Goal: Find specific page/section: Find specific page/section

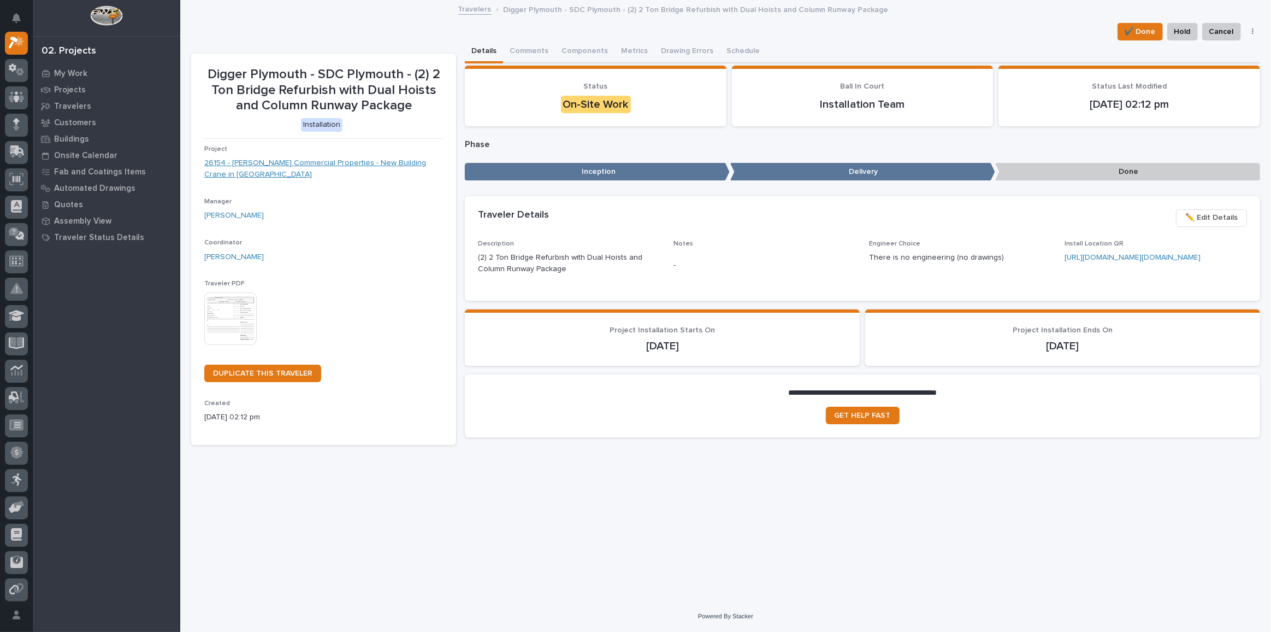
click at [288, 162] on link "26154 - Graber Commercial Properties - New Building Crane in Plymouth" at bounding box center [323, 168] width 239 height 23
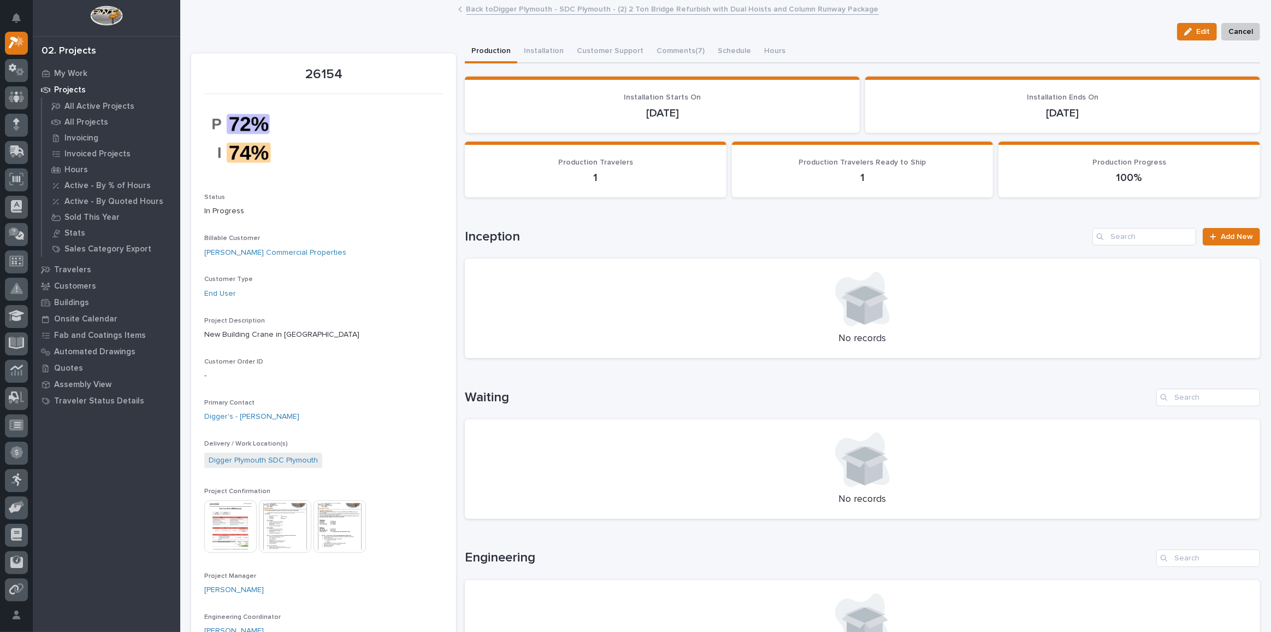
click at [330, 522] on img at bounding box center [340, 526] width 52 height 52
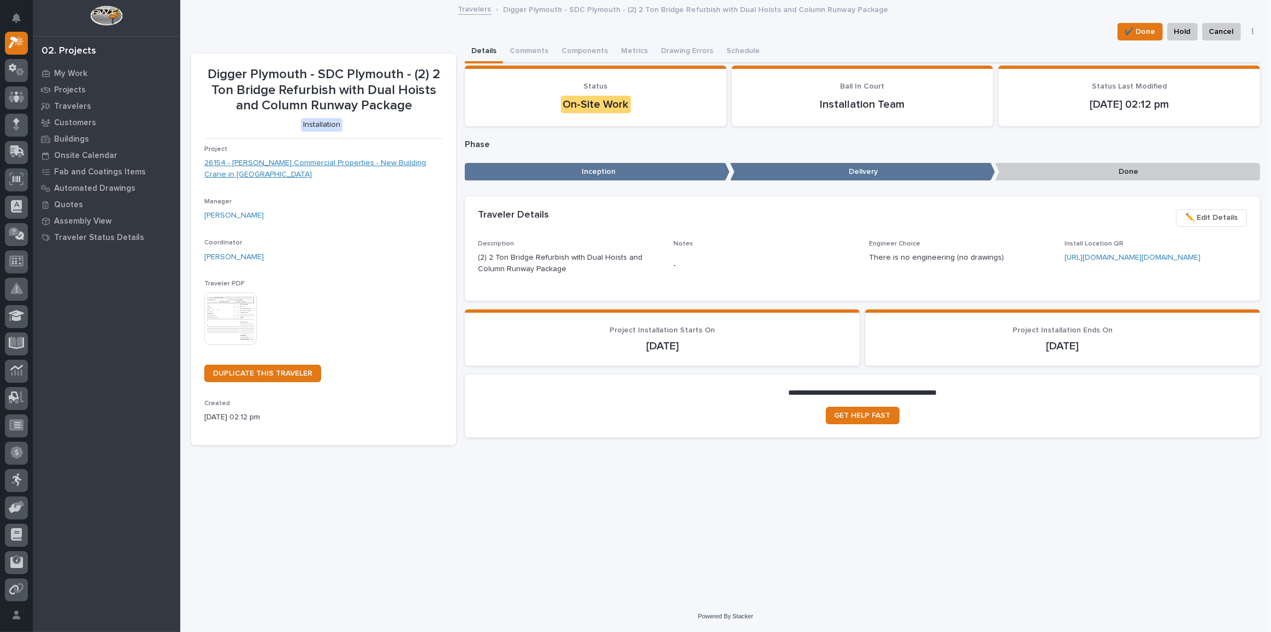
click at [312, 161] on link "26154 - Graber Commercial Properties - New Building Crane in Plymouth" at bounding box center [323, 168] width 239 height 23
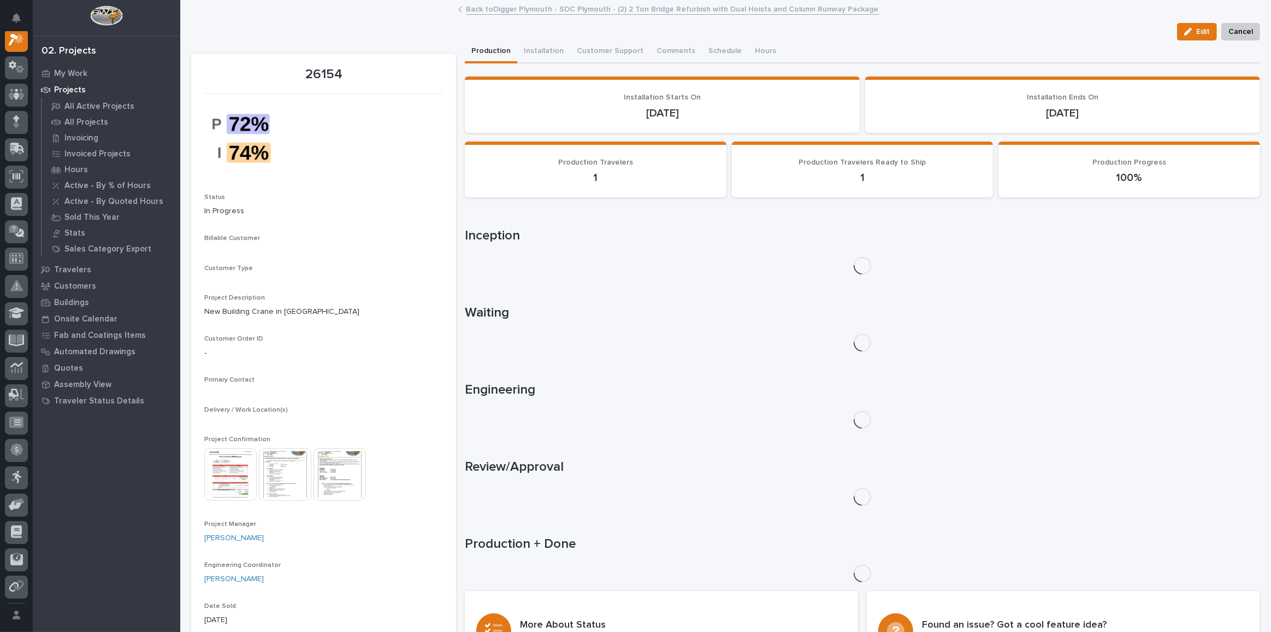
scroll to position [27, 0]
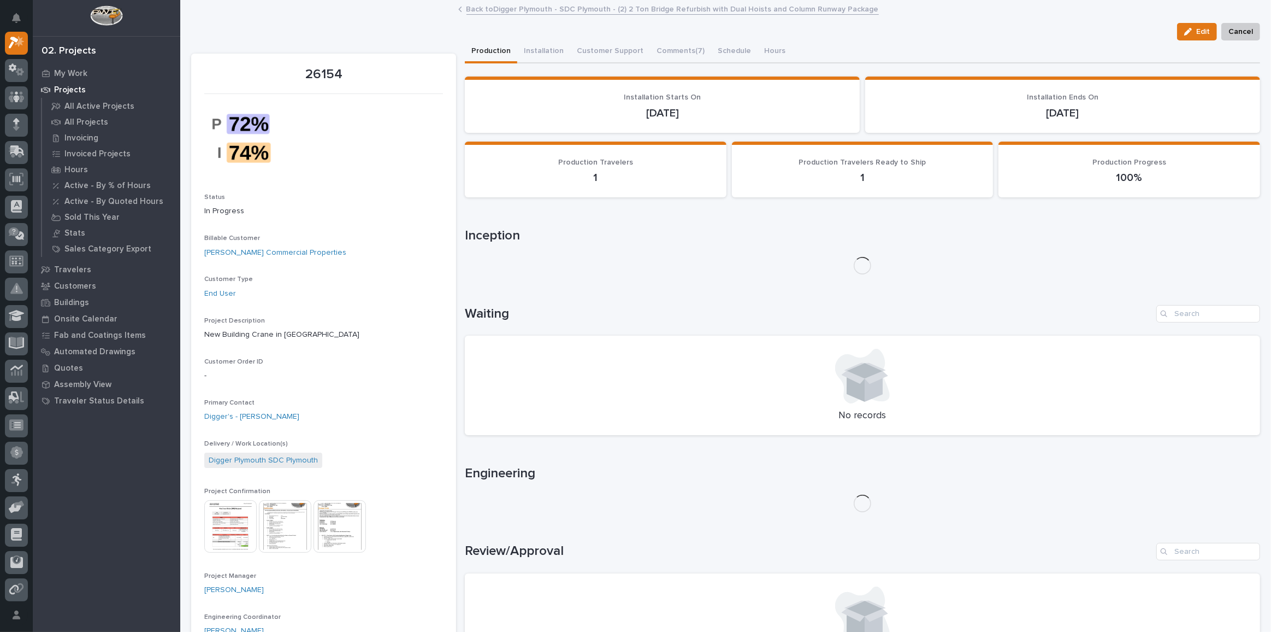
click at [343, 518] on img at bounding box center [340, 526] width 52 height 52
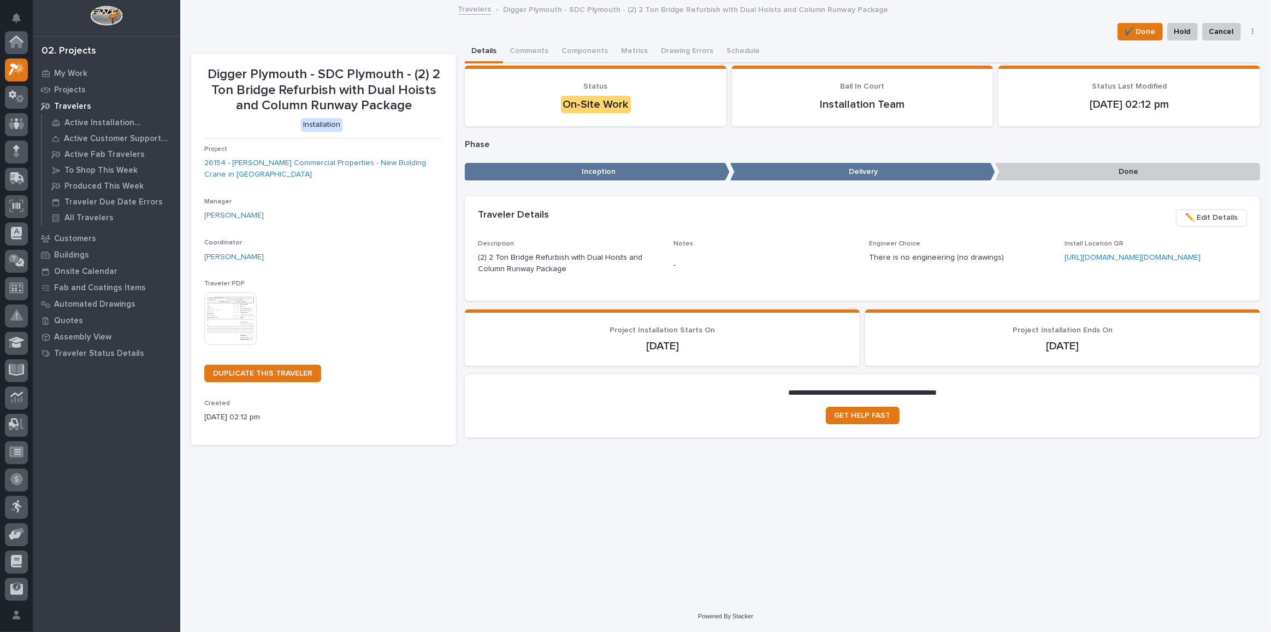
scroll to position [30, 0]
click at [292, 162] on link "26154 - Graber Commercial Properties - New Building Crane in Plymouth" at bounding box center [323, 168] width 239 height 23
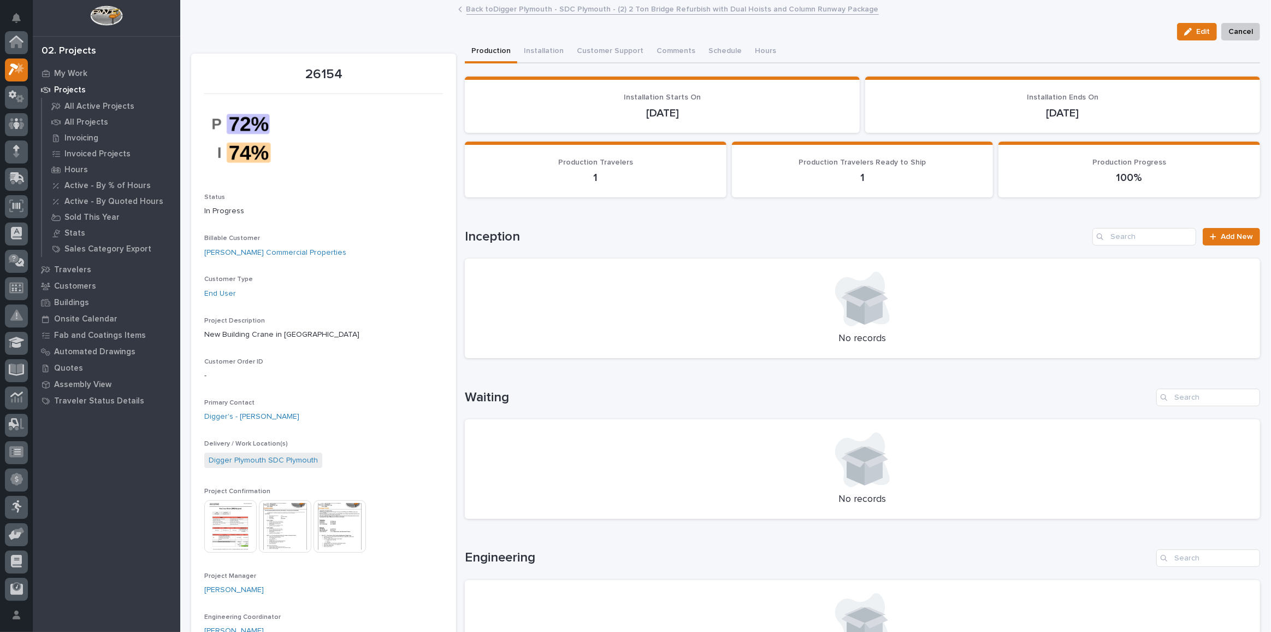
scroll to position [27, 0]
click at [237, 540] on img at bounding box center [230, 526] width 52 height 52
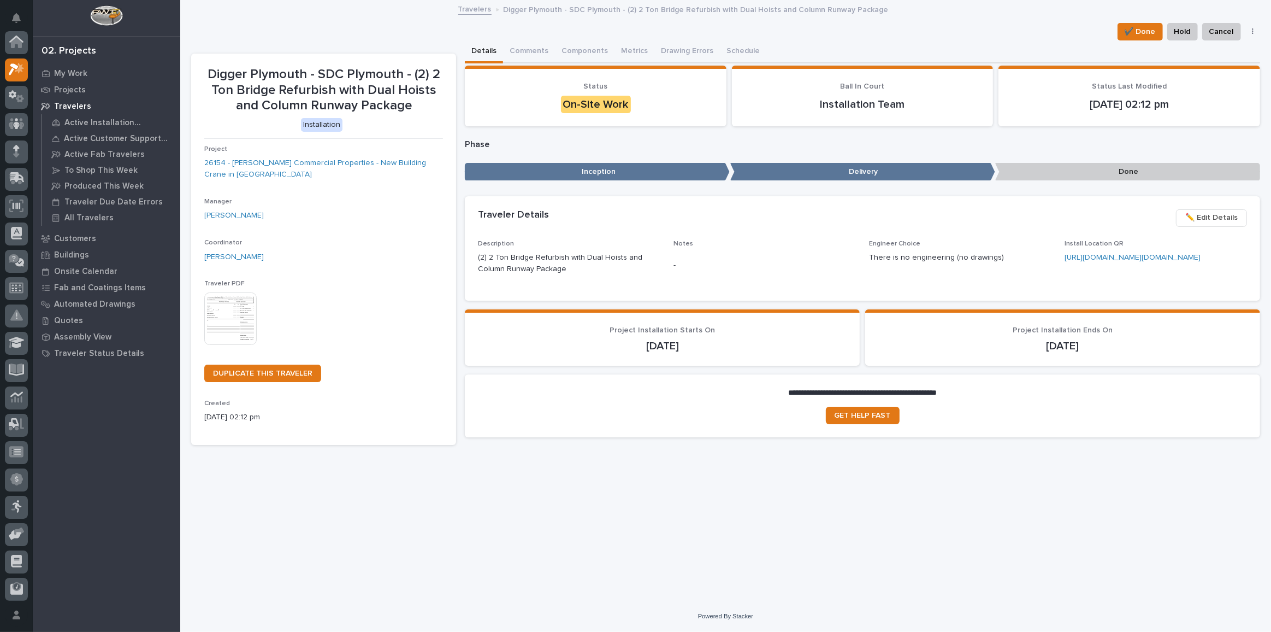
scroll to position [30, 0]
click at [331, 159] on link "26154 - Graber Commercial Properties - New Building Crane in Plymouth" at bounding box center [323, 168] width 239 height 23
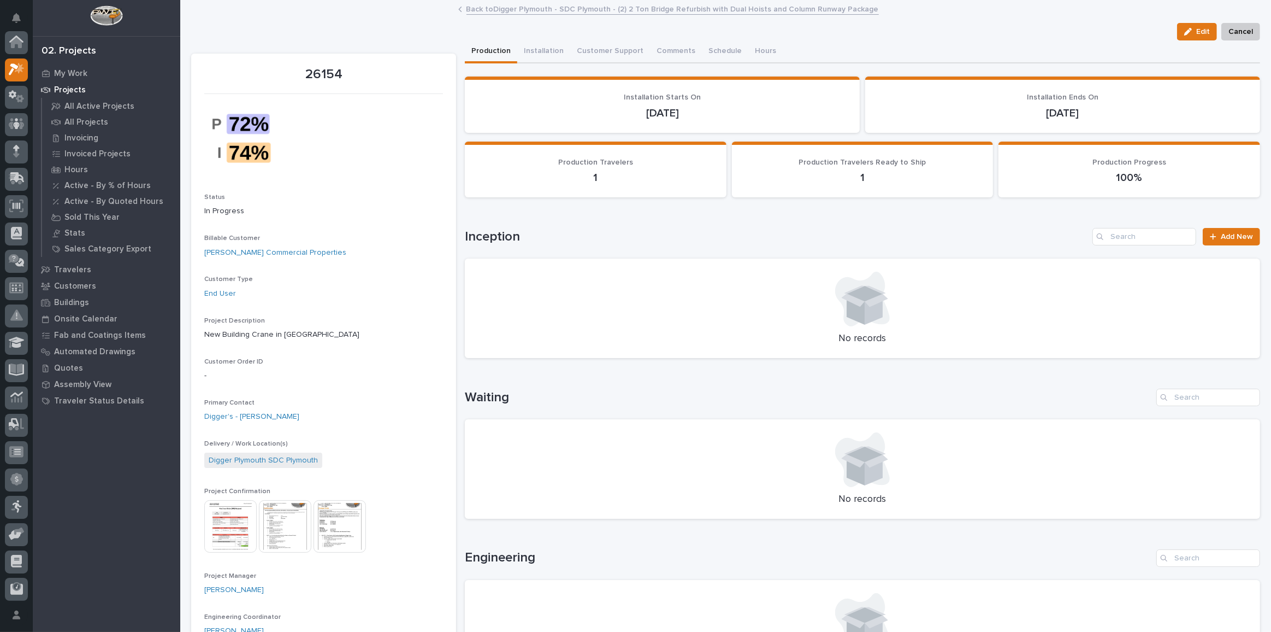
scroll to position [27, 0]
click at [291, 521] on img at bounding box center [285, 526] width 52 height 52
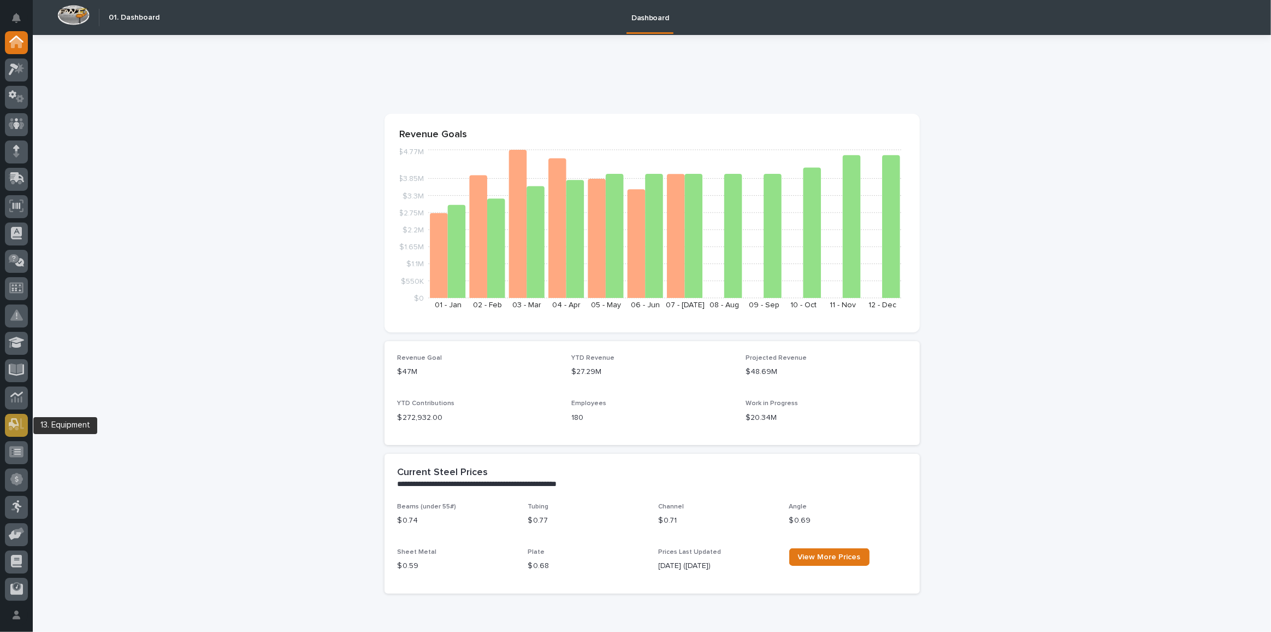
click at [19, 429] on icon at bounding box center [17, 424] width 16 height 13
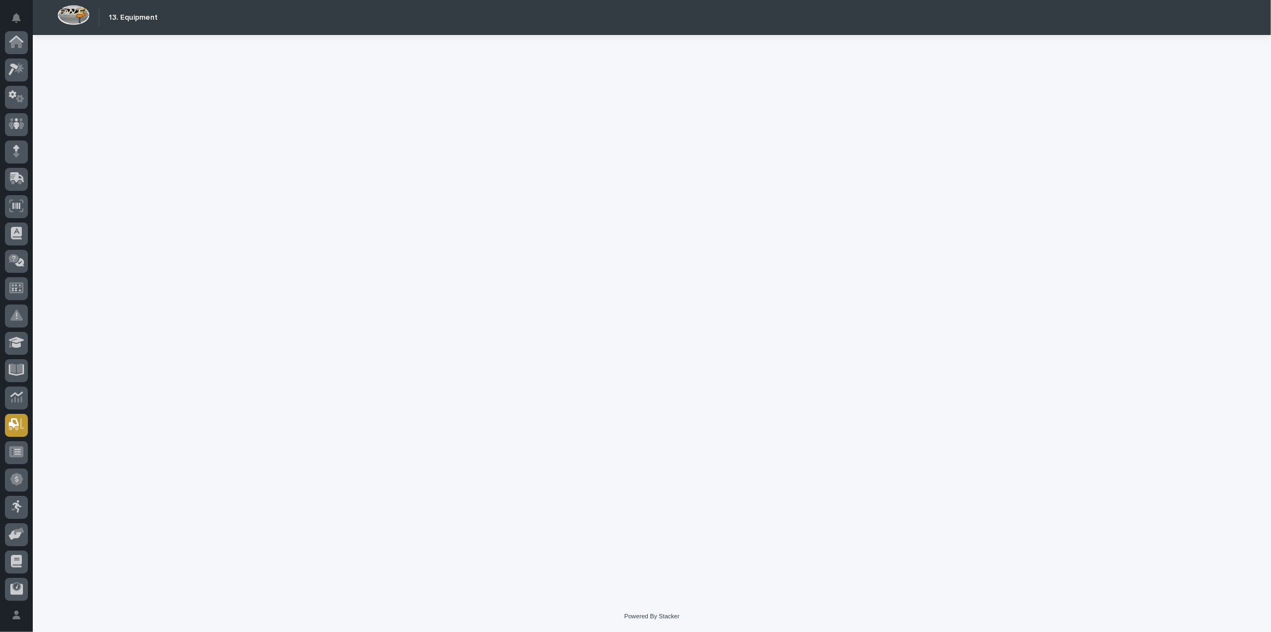
scroll to position [110, 0]
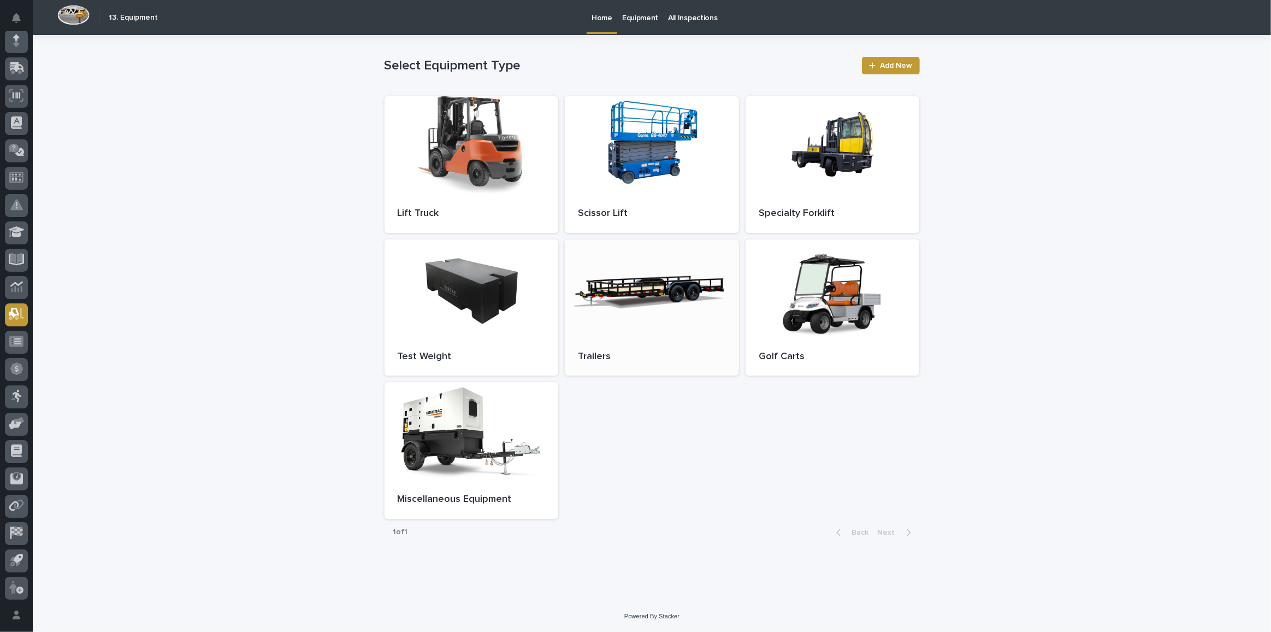
click at [622, 302] on div at bounding box center [652, 288] width 174 height 98
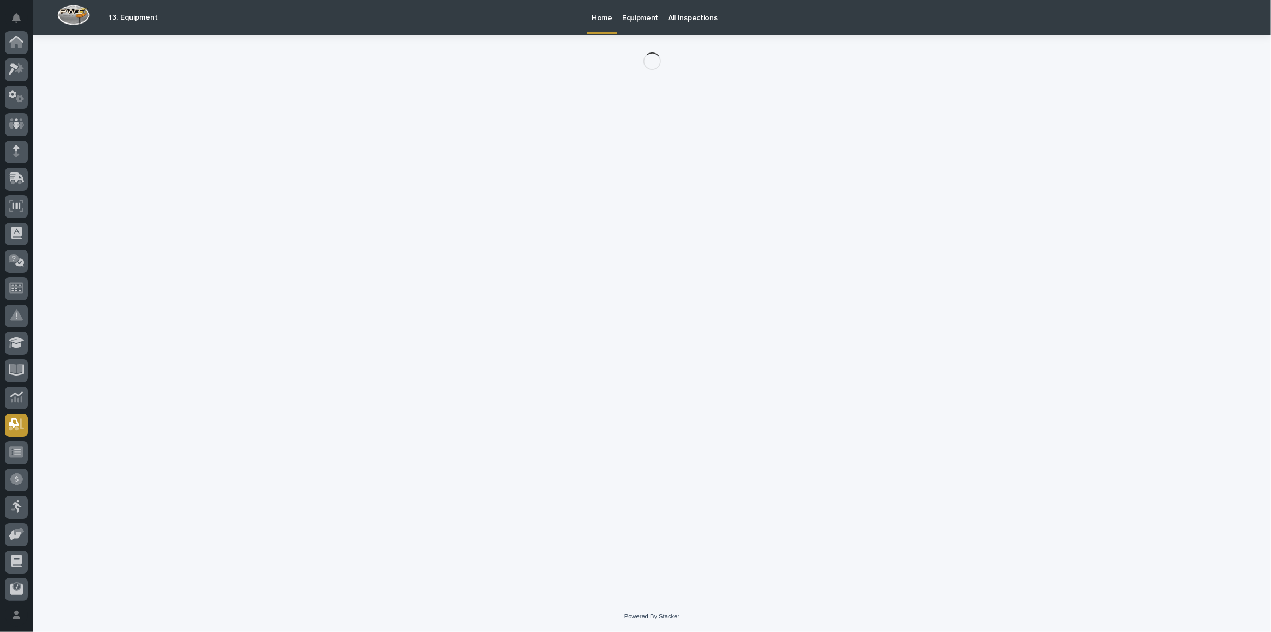
scroll to position [110, 0]
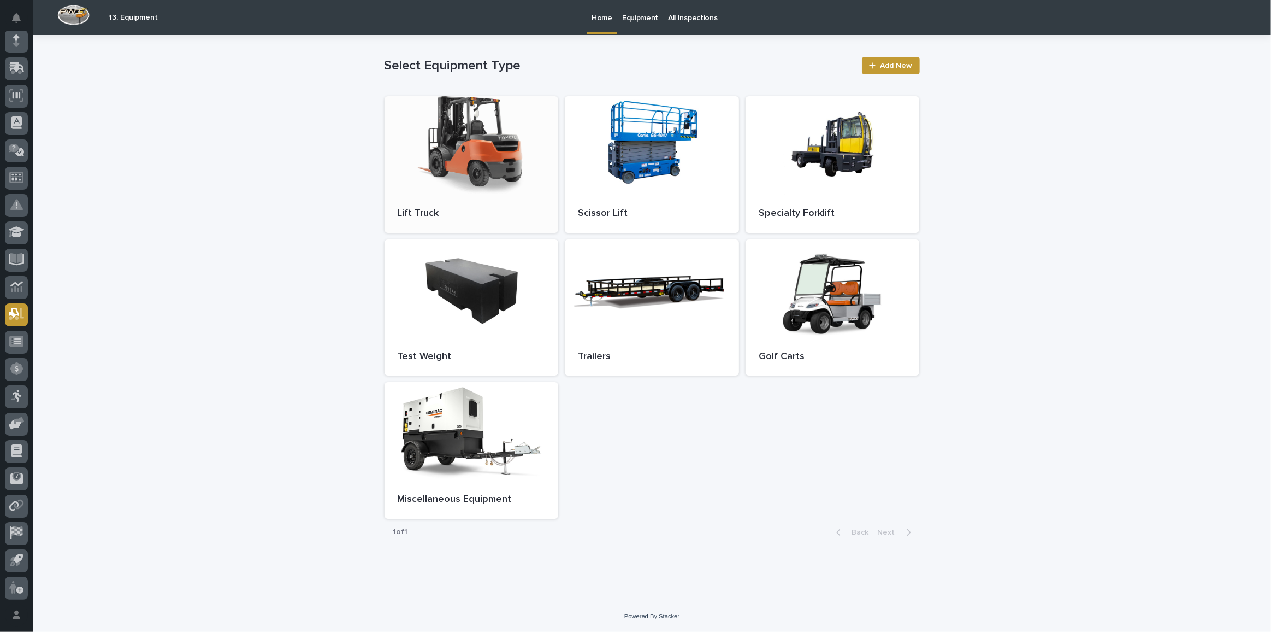
click at [496, 138] on div at bounding box center [472, 145] width 174 height 98
click at [629, 116] on div at bounding box center [652, 145] width 174 height 98
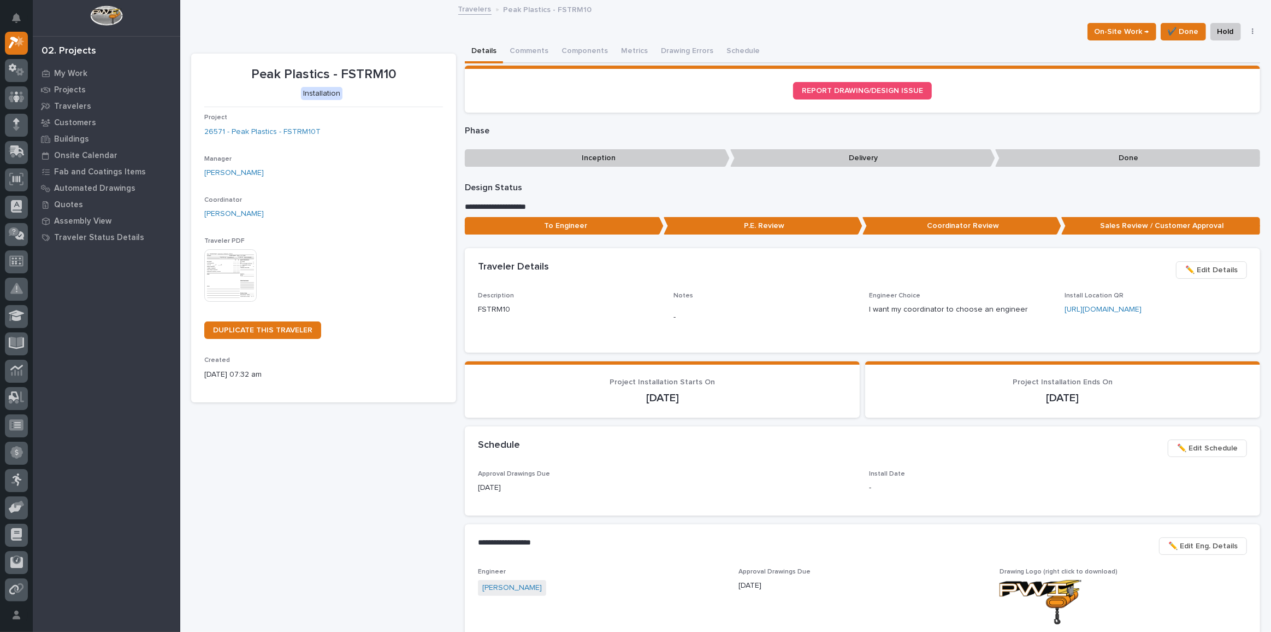
click at [228, 261] on img at bounding box center [230, 275] width 52 height 52
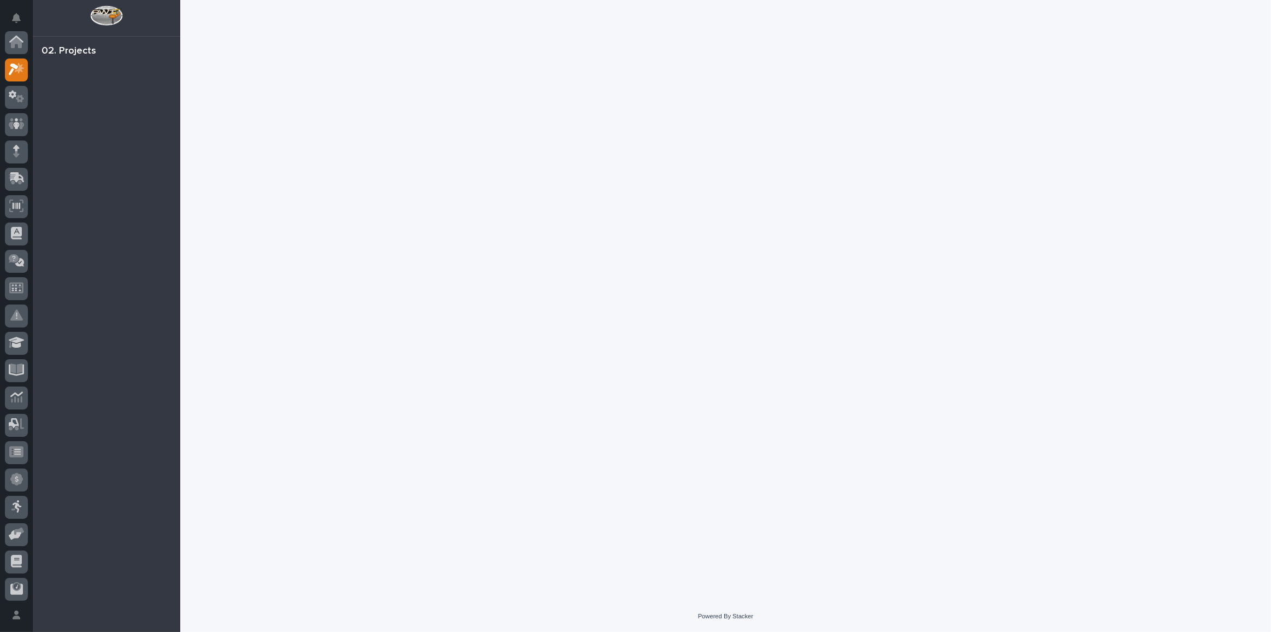
scroll to position [27, 0]
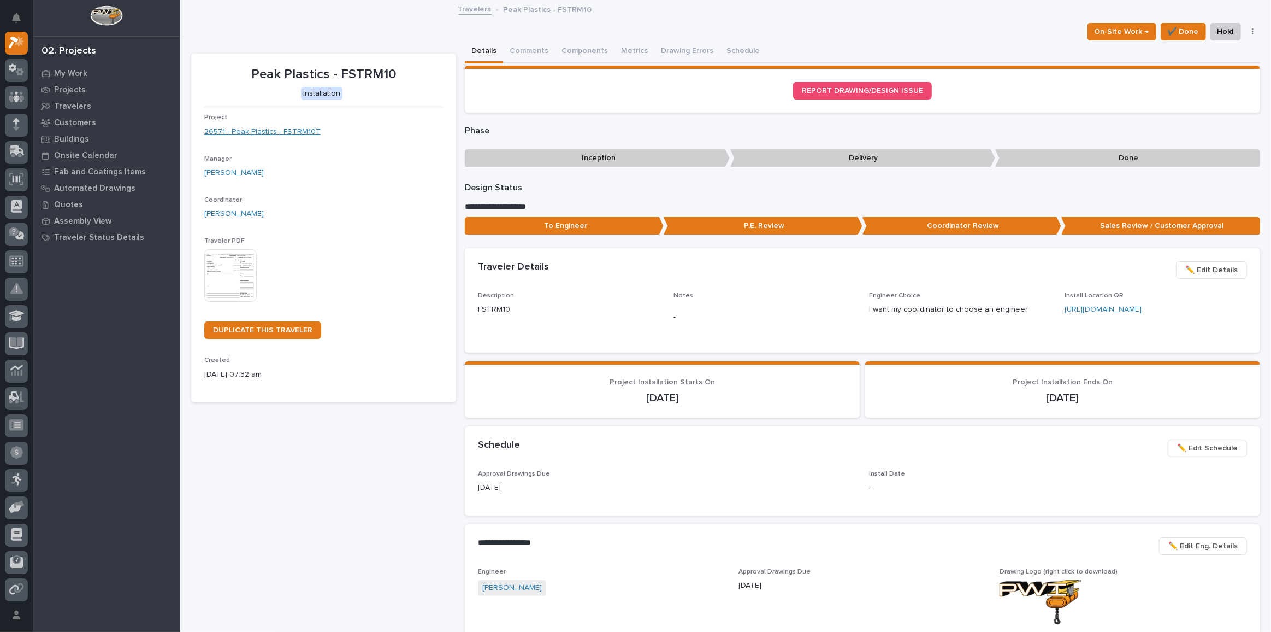
click at [267, 129] on link "26571 - Peak Plastics - FSTRM10T" at bounding box center [262, 131] width 116 height 11
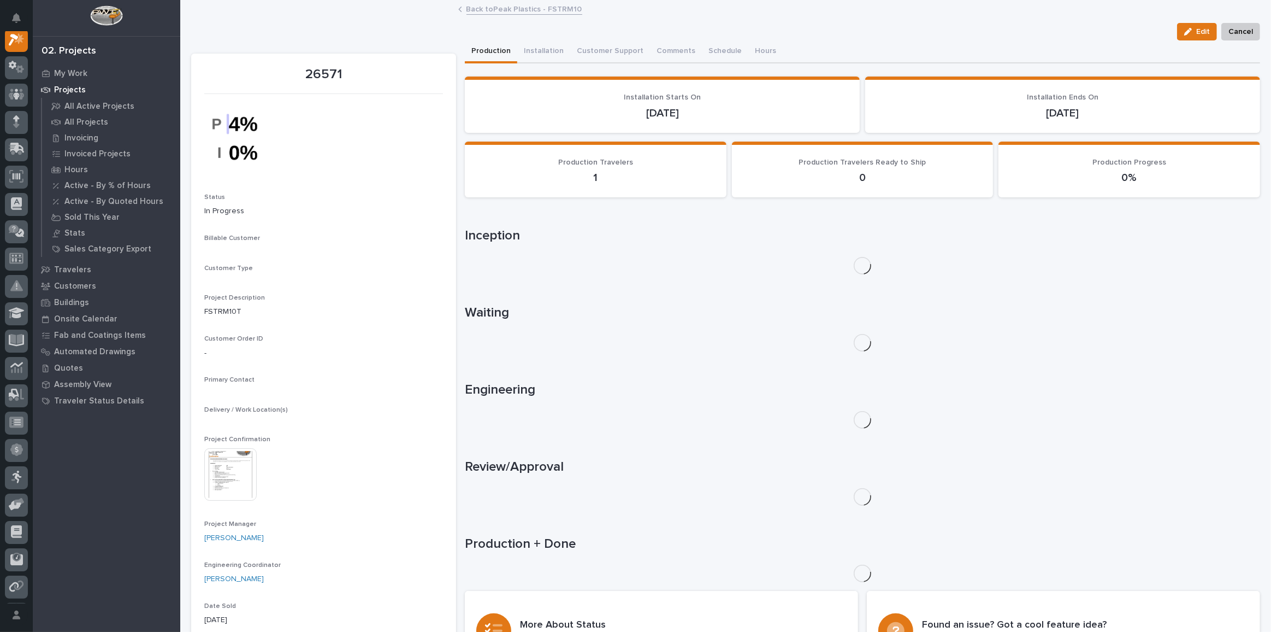
scroll to position [27, 0]
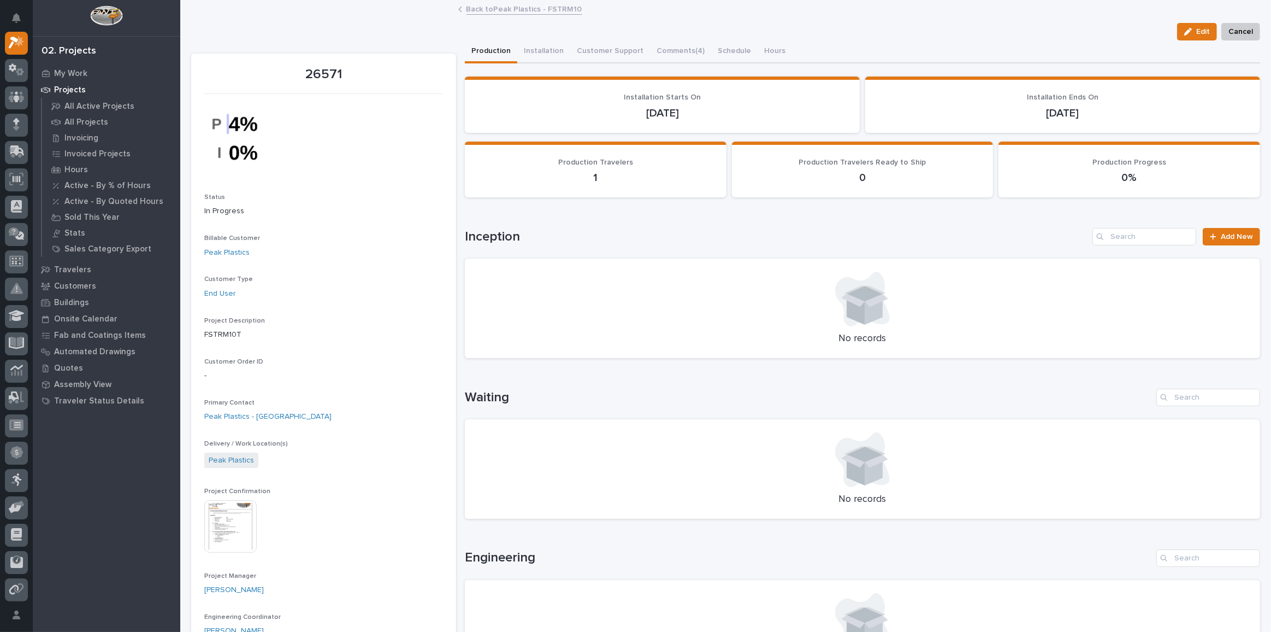
click at [225, 541] on img at bounding box center [230, 526] width 52 height 52
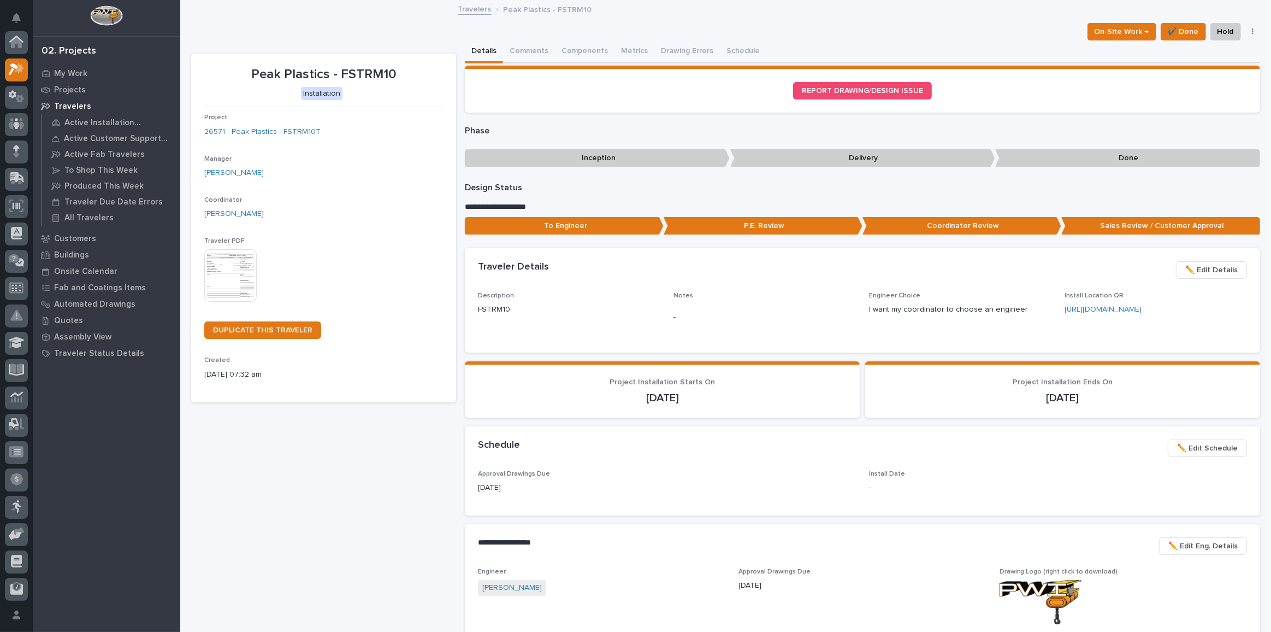
scroll to position [30, 0]
